Goal: Task Accomplishment & Management: Manage account settings

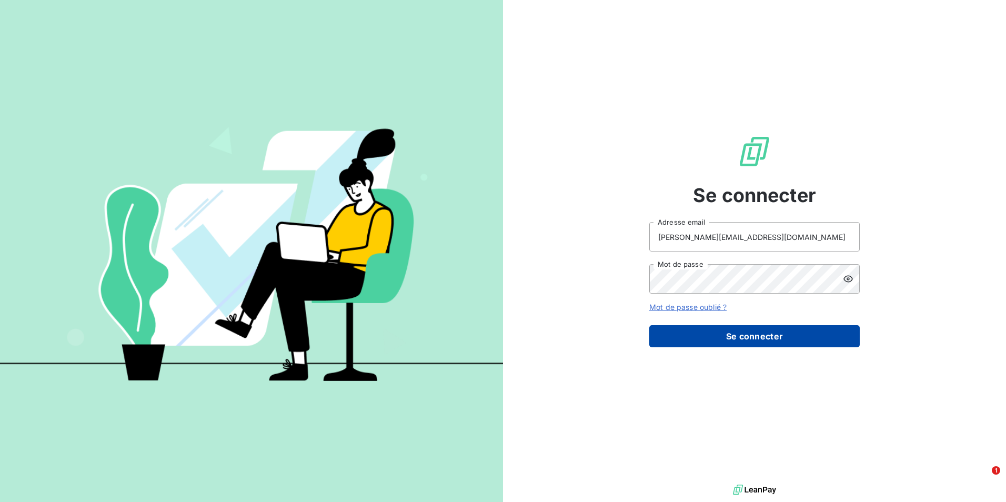
click at [733, 336] on button "Se connecter" at bounding box center [754, 336] width 210 height 22
